Goal: Navigation & Orientation: Find specific page/section

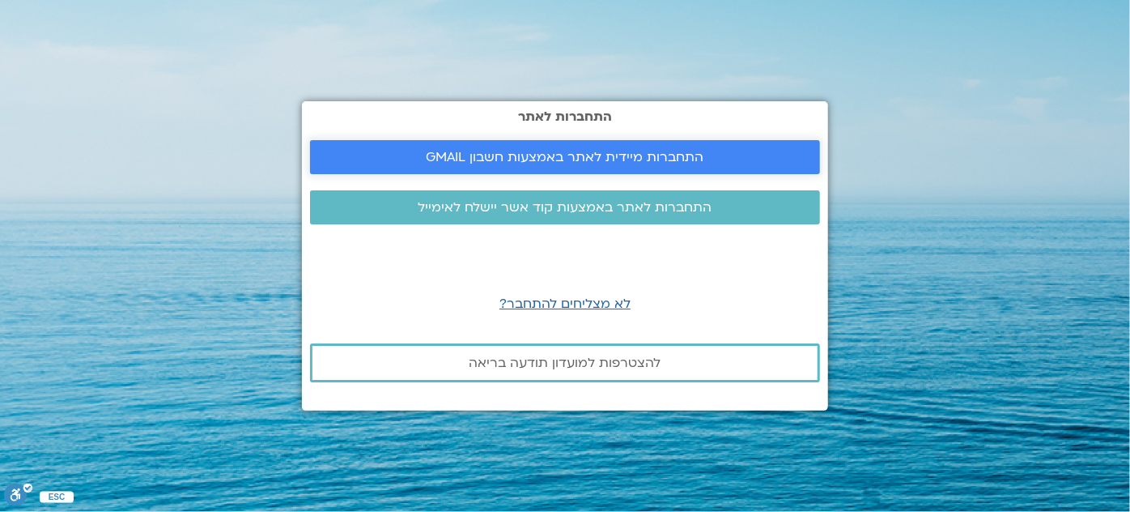
click at [579, 160] on span "התחברות מיידית לאתר באמצעות חשבון GMAIL" at bounding box center [566, 157] width 278 height 15
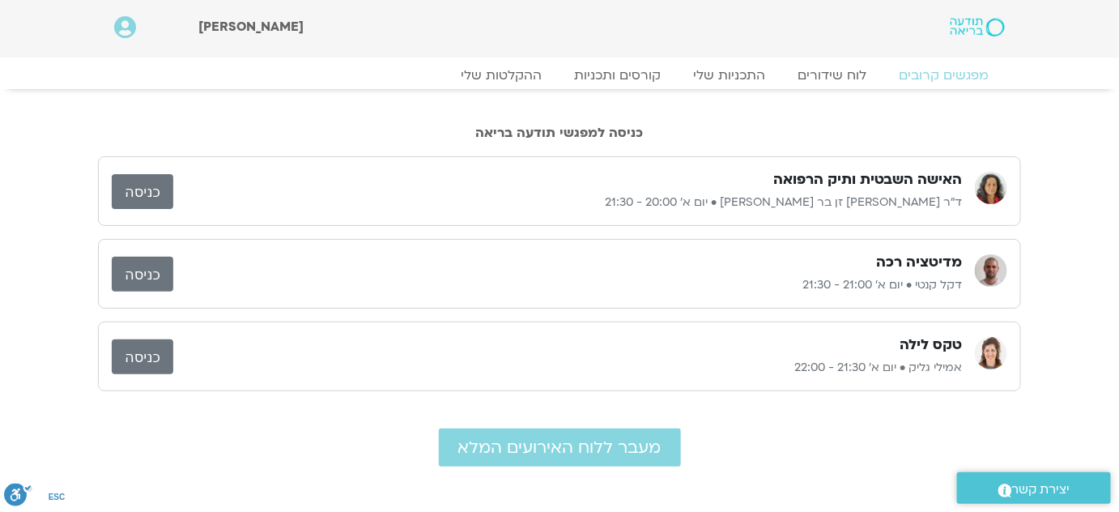
click at [151, 183] on link "כניסה" at bounding box center [143, 191] width 62 height 35
